Goal: Navigation & Orientation: Find specific page/section

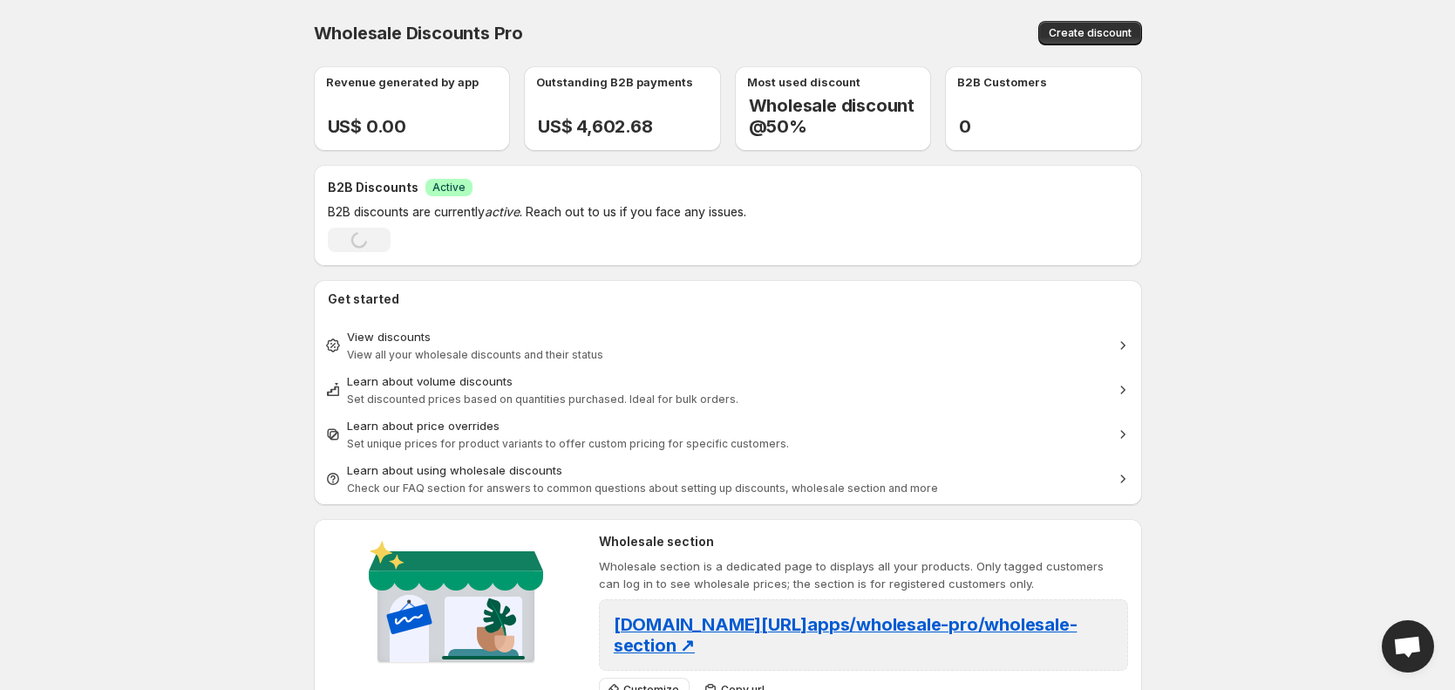
click at [122, 314] on body "Home Discounts B2B Registration Forms Net Terms Account Receivables Manual orde…" at bounding box center [727, 345] width 1455 height 690
click at [144, 319] on body "Home Discounts B2B Registration Forms Net Terms Account Receivables Manual orde…" at bounding box center [727, 345] width 1455 height 690
